Goal: Task Accomplishment & Management: Manage account settings

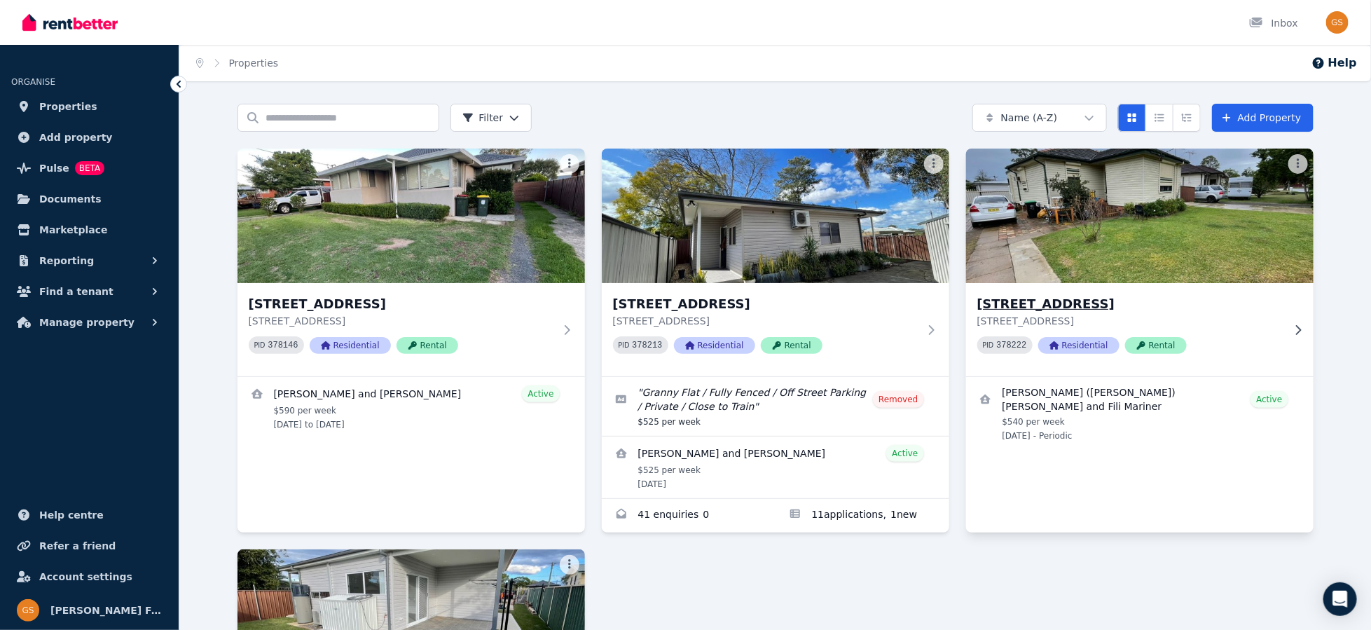
click at [1042, 301] on h3 "43 Catalina St, North St Marys" at bounding box center [1129, 304] width 305 height 20
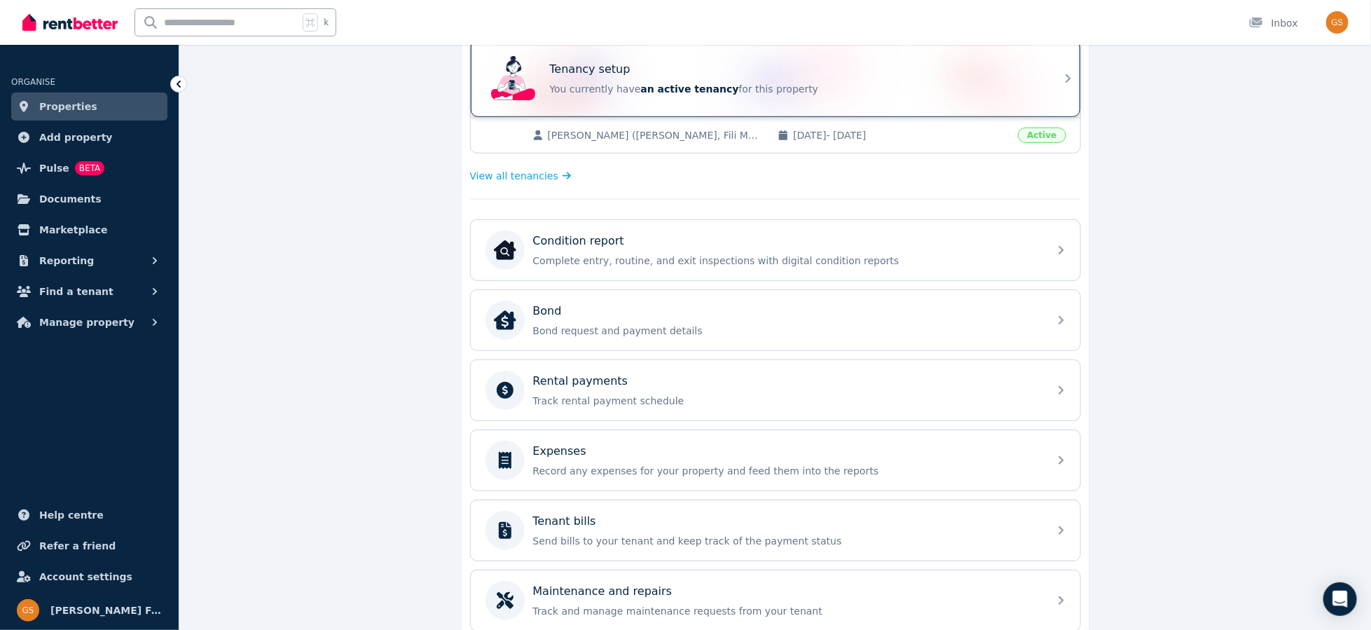
scroll to position [302, 0]
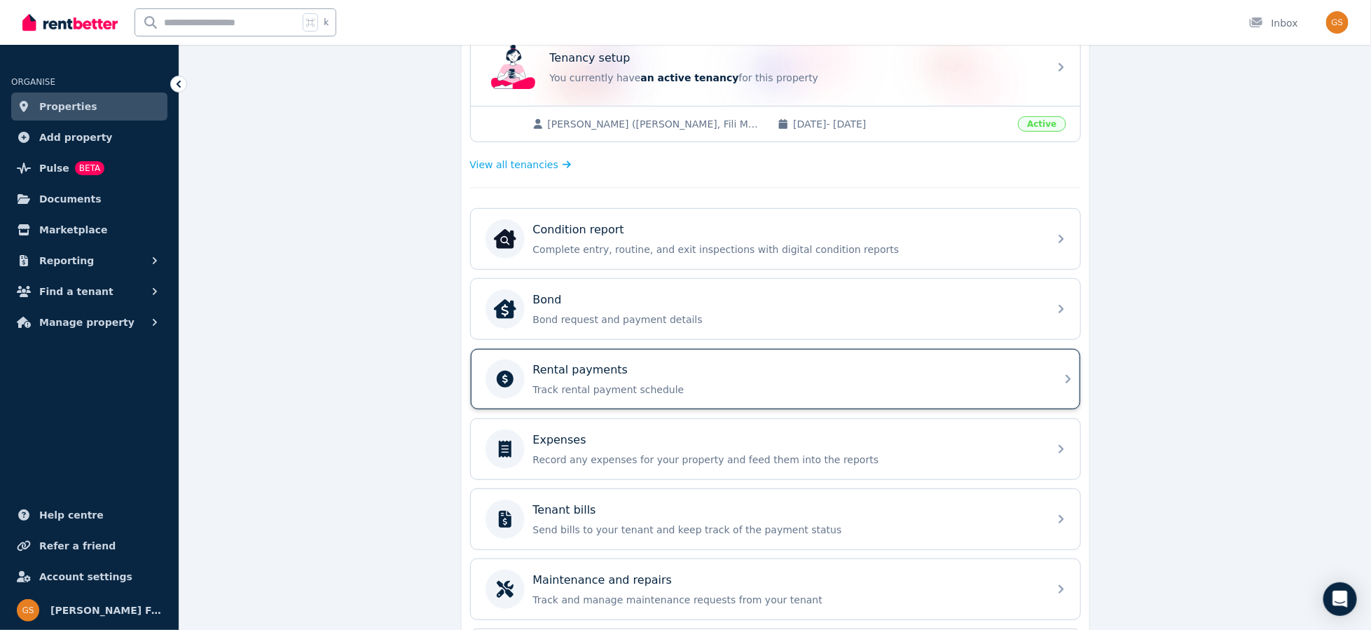
click at [1064, 376] on icon at bounding box center [1068, 379] width 17 height 17
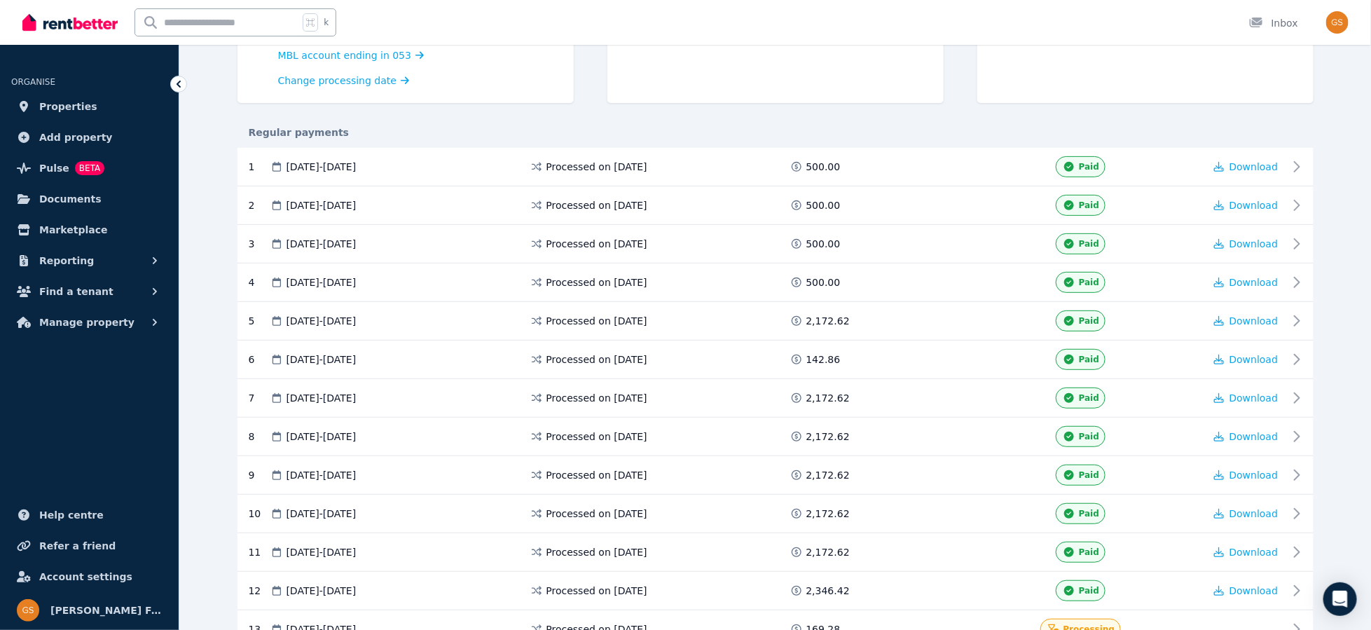
scroll to position [151, 0]
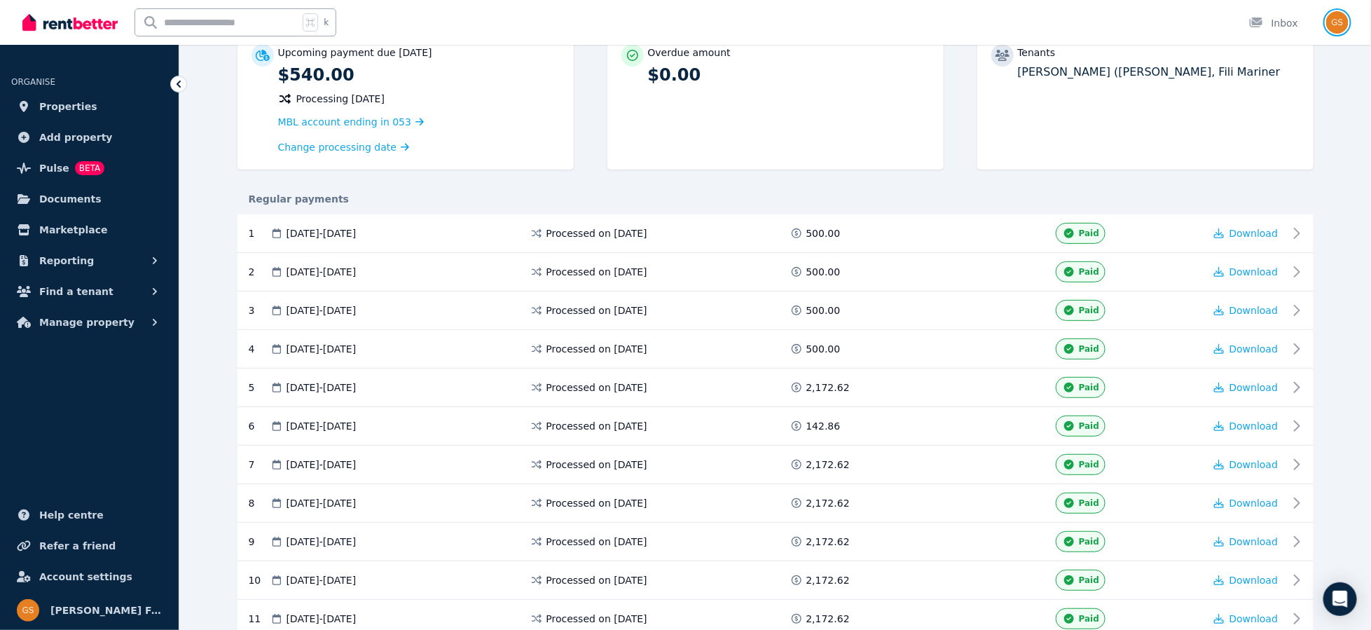
click at [1340, 23] on img "button" at bounding box center [1337, 22] width 22 height 22
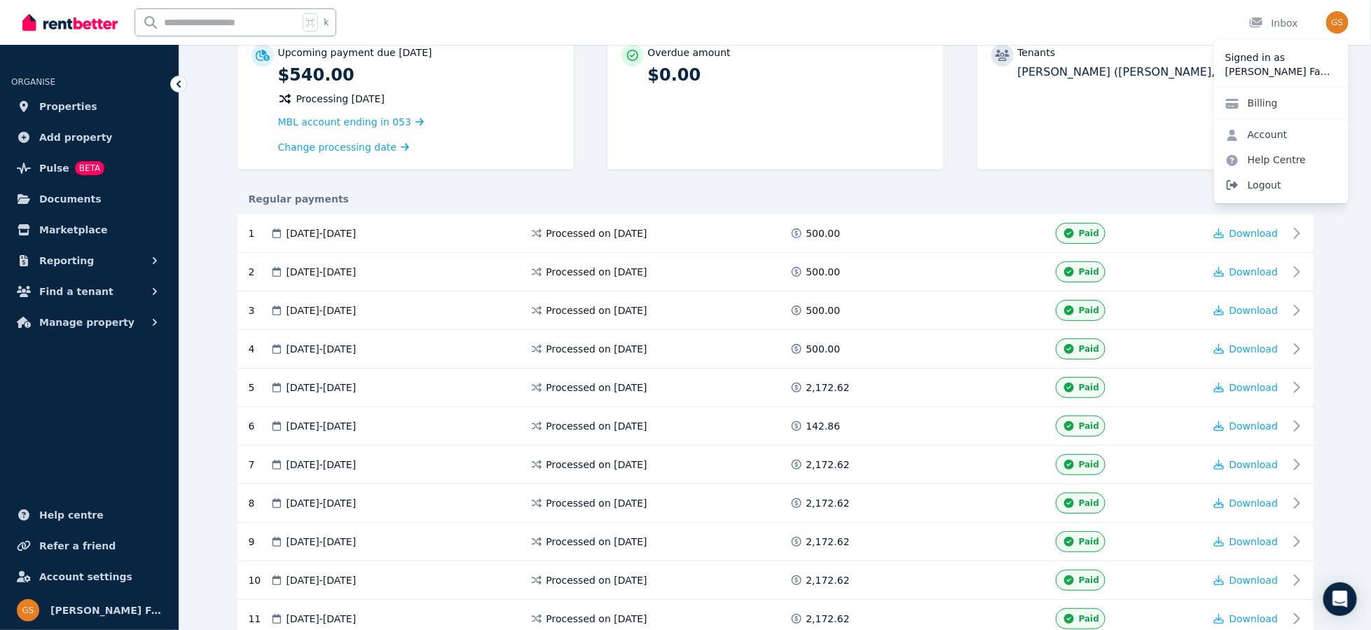
click at [1265, 181] on span "Logout" at bounding box center [1281, 184] width 135 height 25
